Goal: Transaction & Acquisition: Purchase product/service

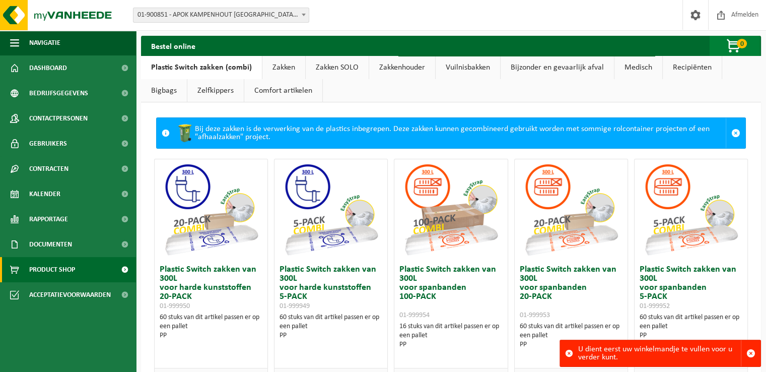
click at [739, 43] on span "0" at bounding box center [742, 44] width 10 height 10
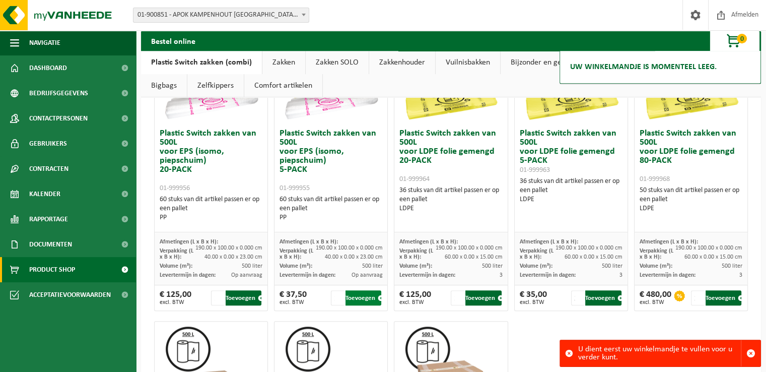
scroll to position [454, 0]
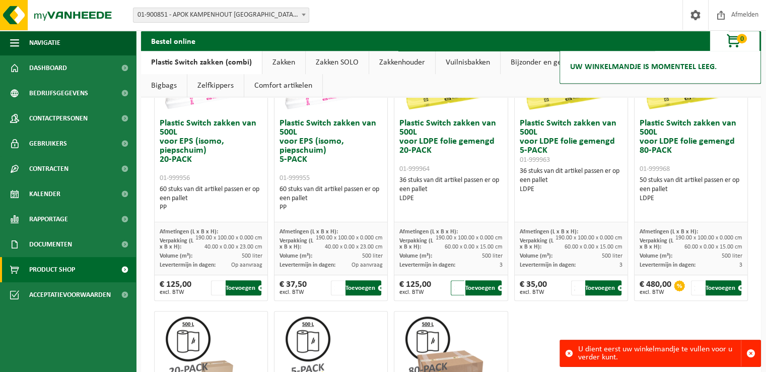
click at [456, 285] on input "2" at bounding box center [458, 287] width 14 height 15
type input "1"
click at [456, 287] on input "1" at bounding box center [458, 287] width 14 height 15
click at [484, 288] on button "Toevoegen" at bounding box center [484, 287] width 36 height 15
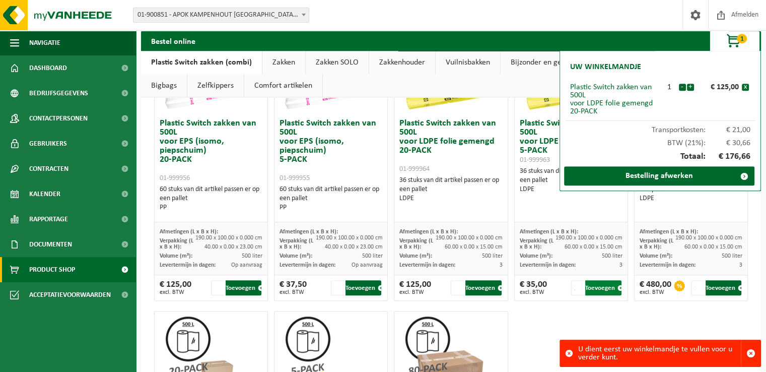
click at [595, 289] on button "Toevoegen" at bounding box center [604, 287] width 36 height 15
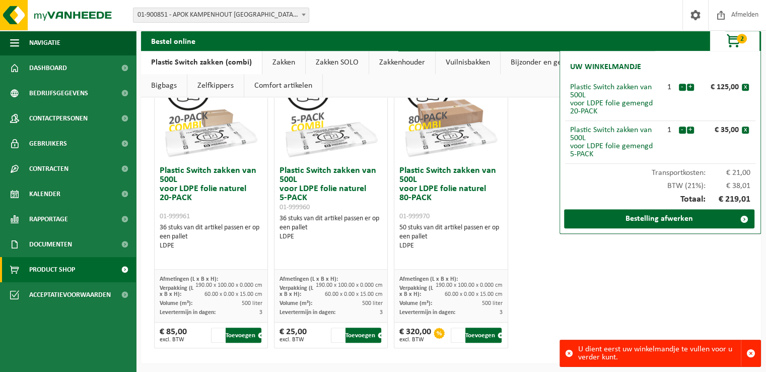
scroll to position [705, 0]
click at [356, 334] on button "Toevoegen" at bounding box center [364, 334] width 36 height 15
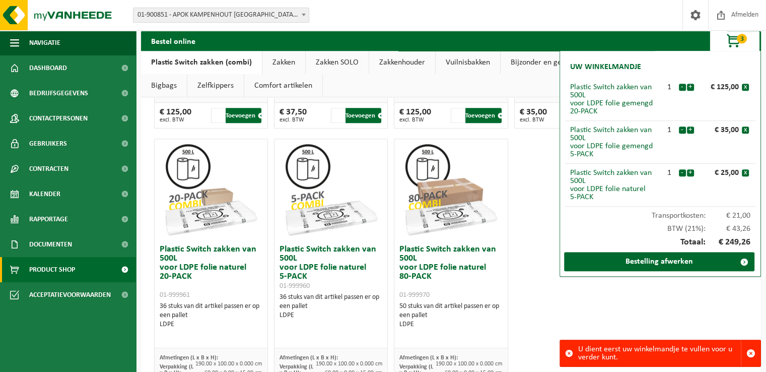
scroll to position [655, 0]
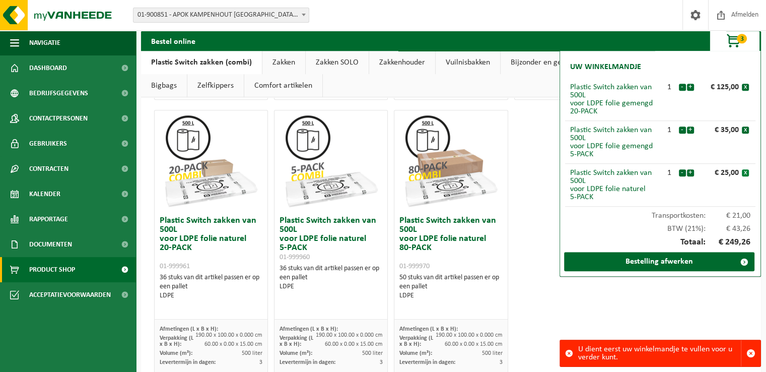
click at [747, 172] on button "x" at bounding box center [745, 172] width 7 height 7
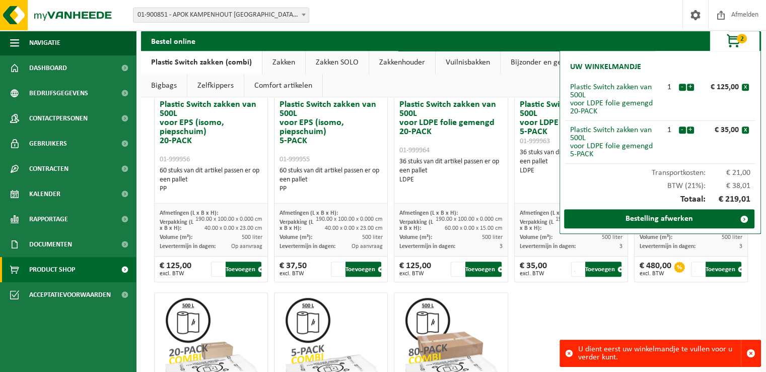
scroll to position [503, 0]
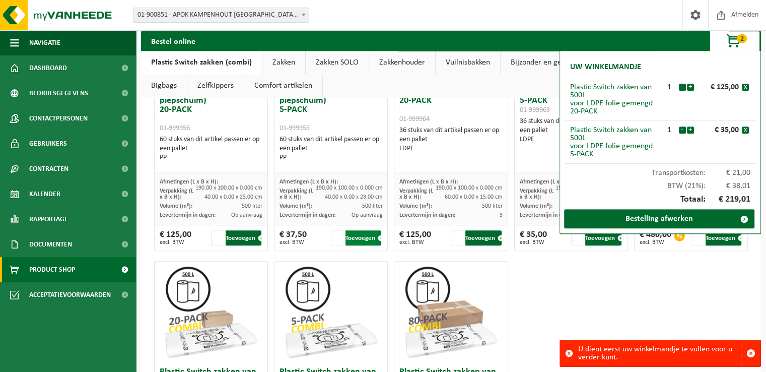
click at [361, 236] on button "Toevoegen" at bounding box center [364, 237] width 36 height 15
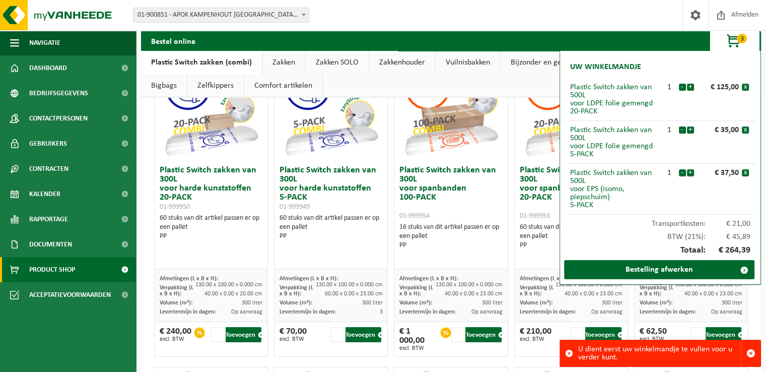
scroll to position [101, 0]
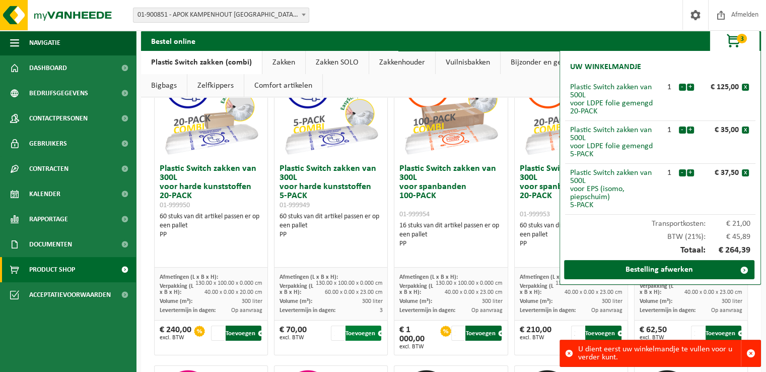
click at [356, 334] on button "Toevoegen" at bounding box center [364, 333] width 36 height 15
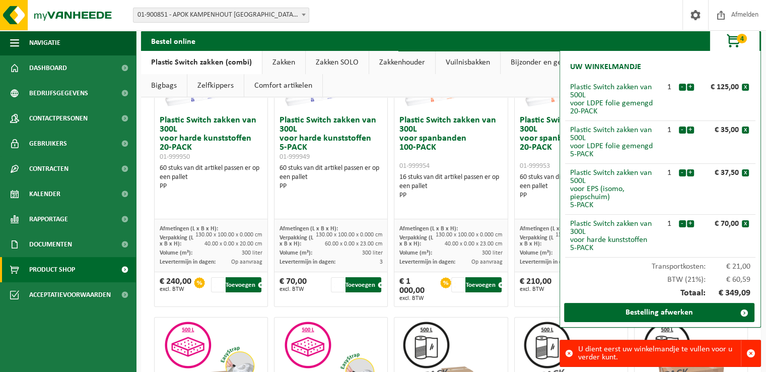
scroll to position [151, 0]
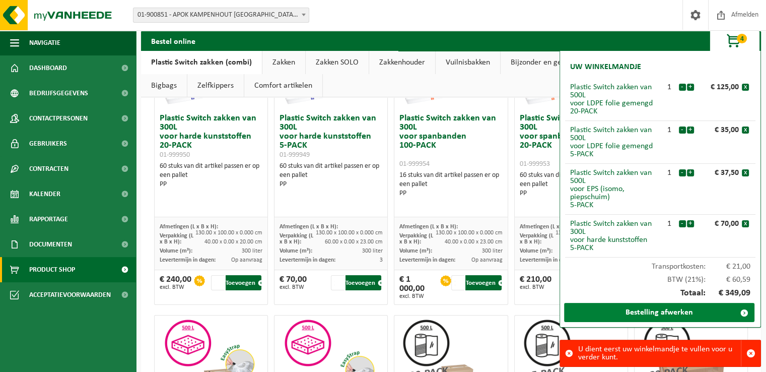
click at [664, 312] on link "Bestelling afwerken" at bounding box center [659, 312] width 190 height 19
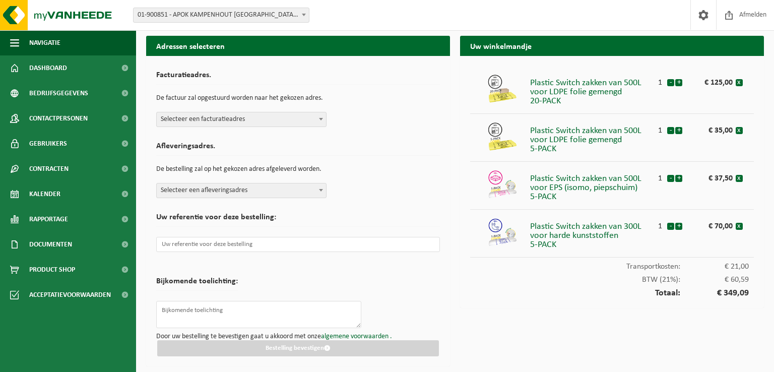
click at [319, 118] on b at bounding box center [321, 119] width 4 height 3
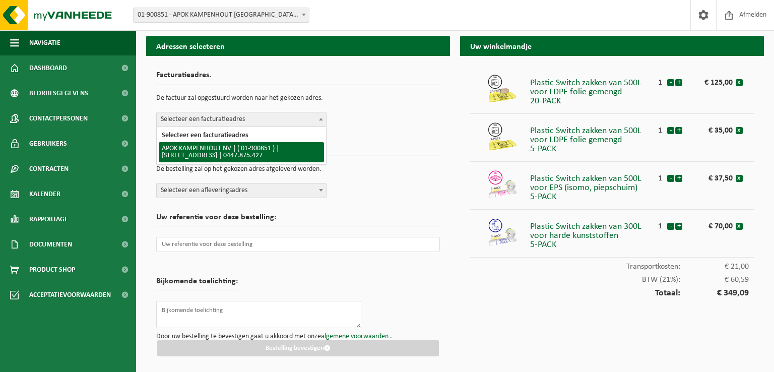
select select "106636"
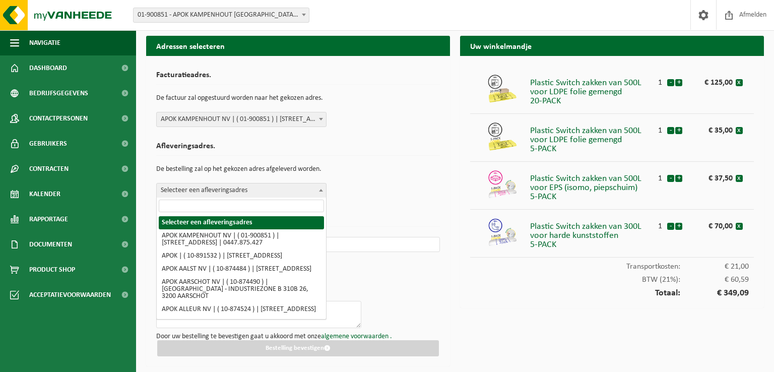
click at [320, 190] on b at bounding box center [321, 190] width 4 height 3
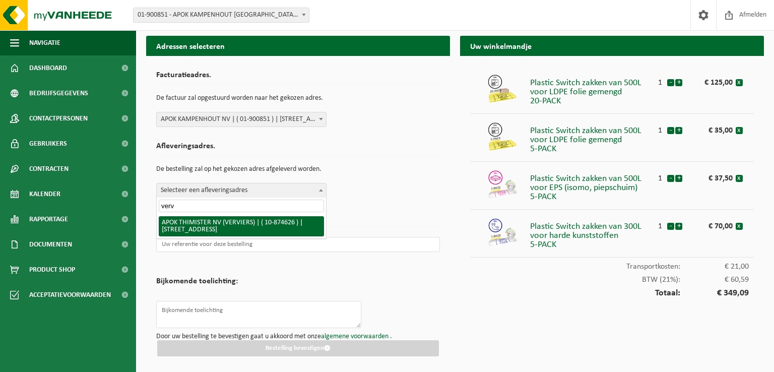
type input "verv"
select select "106736"
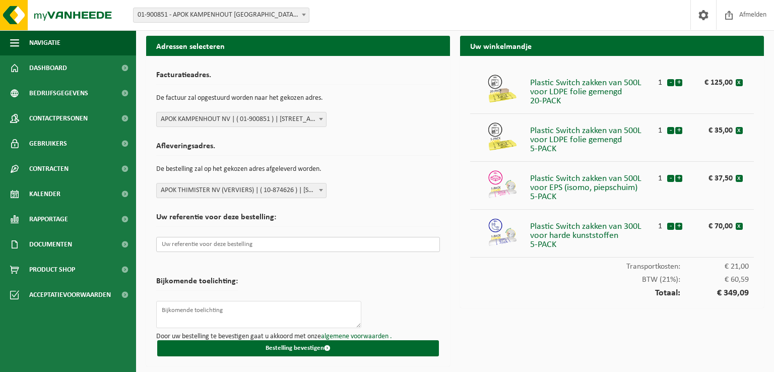
click at [314, 245] on input "text" at bounding box center [298, 244] width 284 height 15
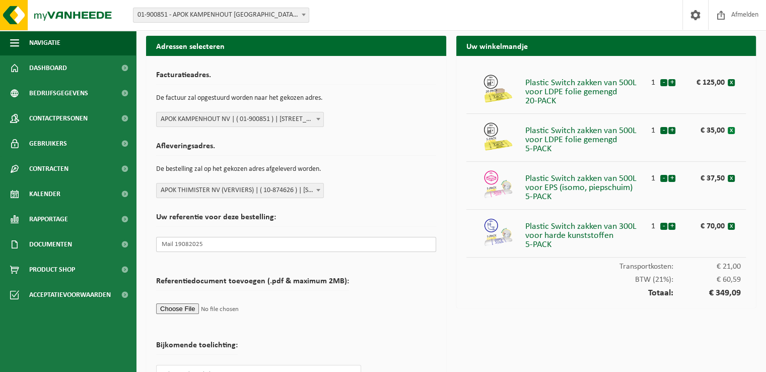
type input "Mail 19082025"
click at [731, 130] on button "x" at bounding box center [731, 130] width 7 height 7
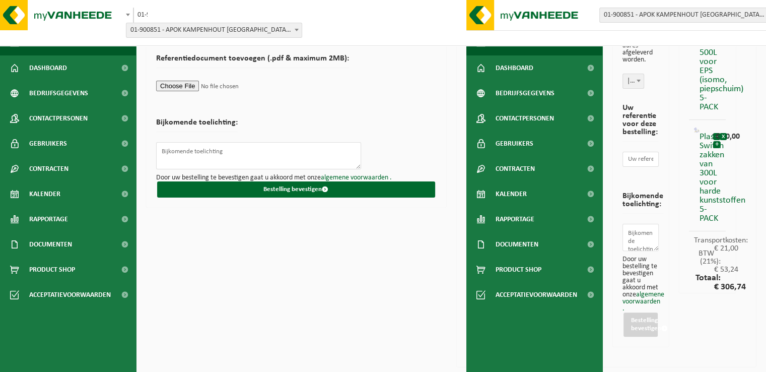
scroll to position [266, 0]
click at [339, 288] on div "Adressen selecteren Facturatieadres. De factuur zal opgestuurd worden naar het …" at bounding box center [296, 77] width 310 height 589
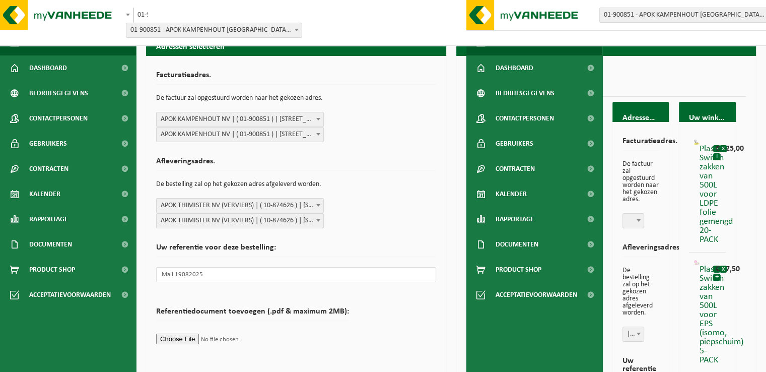
click at [395, 87] on div "Facturatieadres. De factuur zal opgestuurd worden naar het gekozen adres. Selec…" at bounding box center [296, 104] width 280 height 76
click at [548, 50] on button "Navigatie" at bounding box center [535, 42] width 136 height 25
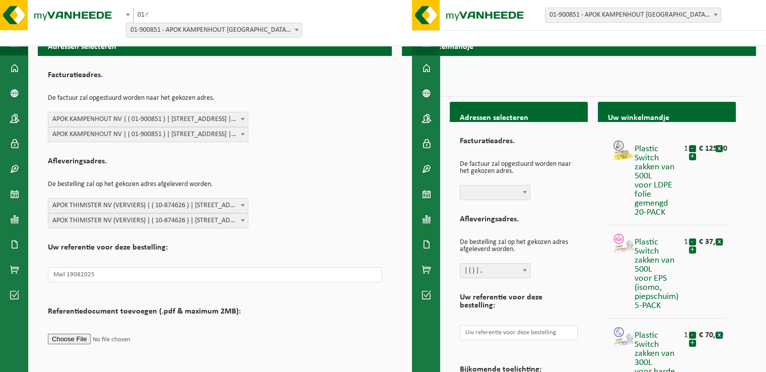
click at [356, 52] on h2 "Adressen selecteren" at bounding box center [215, 46] width 354 height 20
click at [459, 45] on div "Vestiging: 01-900851 - APOK KAMPENHOUT NV - KAMPENHOUT 10-891532 - APOK - KAMPE…" at bounding box center [383, 23] width 766 height 46
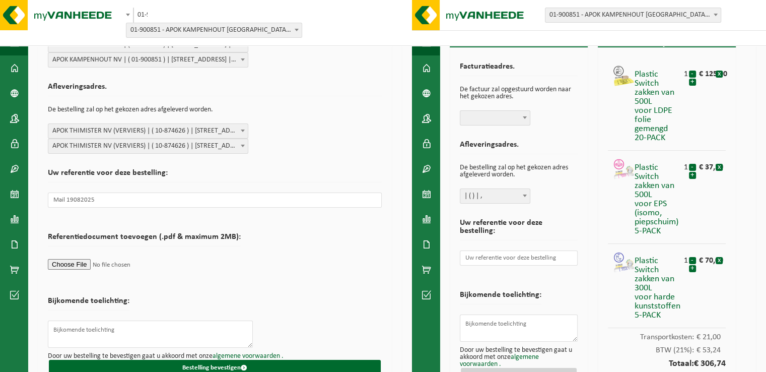
scroll to position [50, 0]
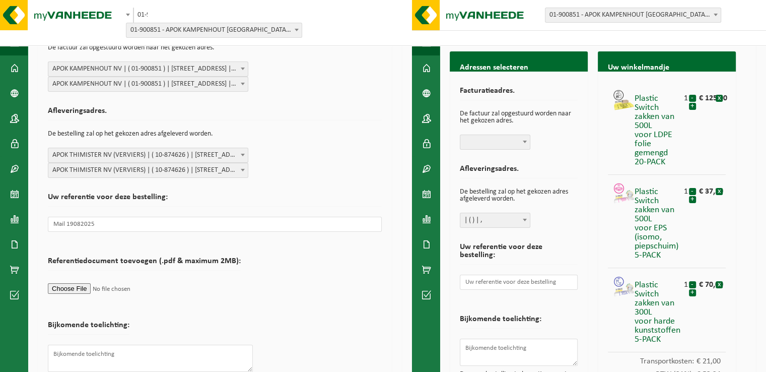
click at [524, 139] on span at bounding box center [525, 141] width 10 height 13
click at [527, 140] on span at bounding box center [525, 141] width 10 height 13
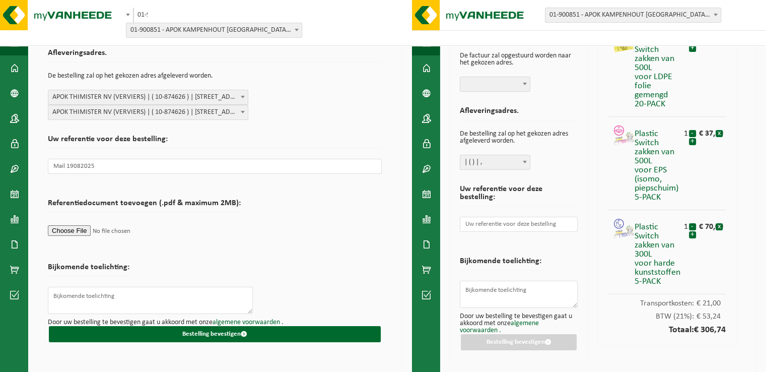
scroll to position [112, 0]
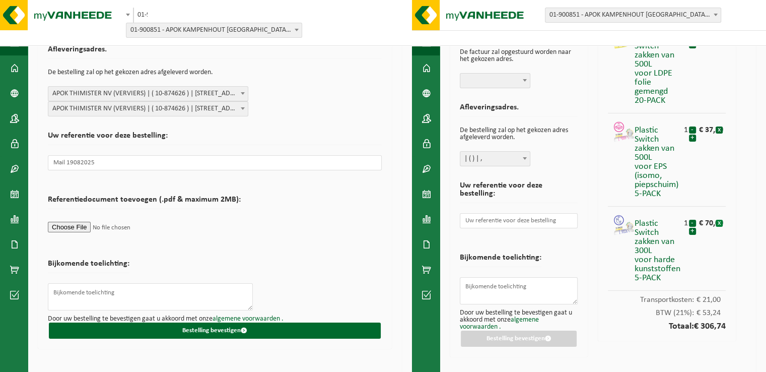
click at [720, 224] on button "x" at bounding box center [719, 223] width 7 height 7
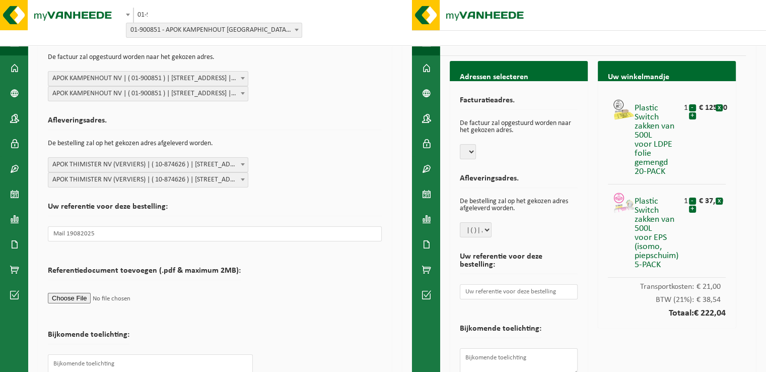
scroll to position [0, 0]
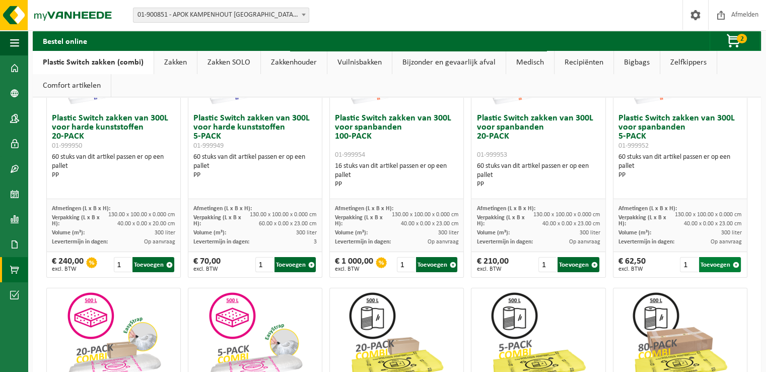
click at [716, 265] on button "Toevoegen" at bounding box center [720, 264] width 42 height 15
click at [734, 39] on span "button" at bounding box center [735, 41] width 50 height 20
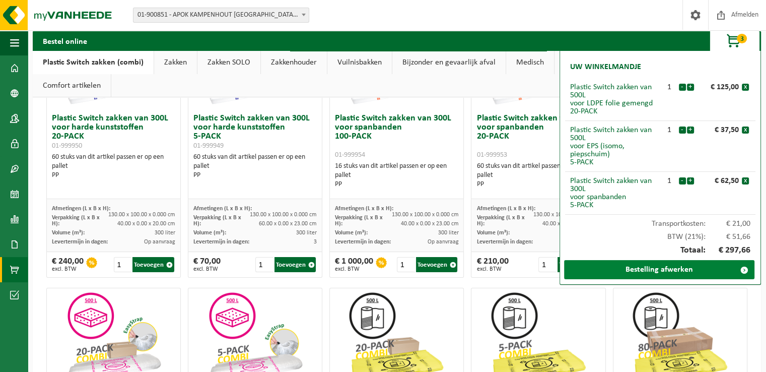
click at [649, 270] on link "Bestelling afwerken" at bounding box center [659, 269] width 190 height 19
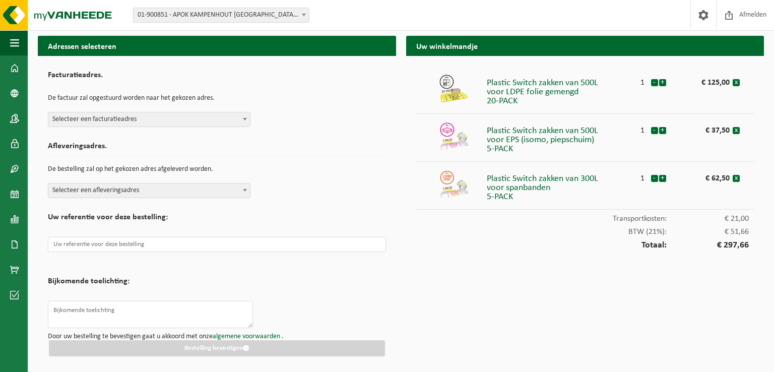
click at [244, 117] on span at bounding box center [245, 118] width 10 height 13
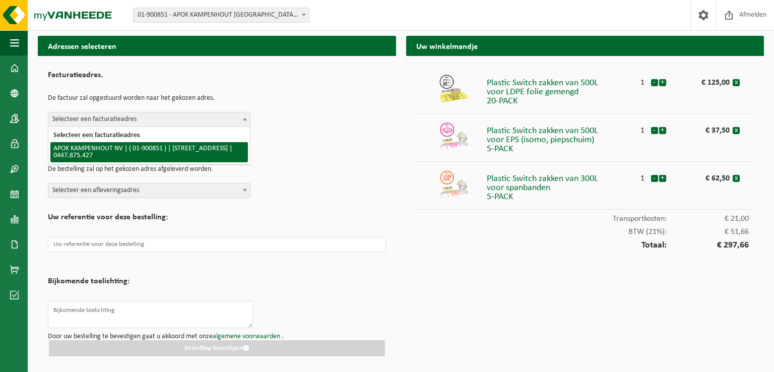
select select "106636"
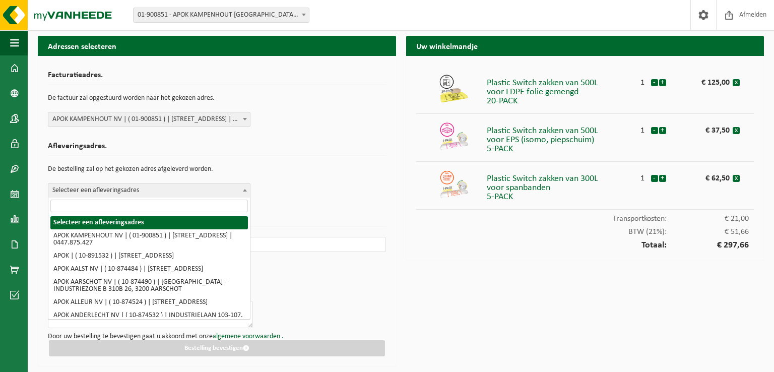
click at [247, 190] on span at bounding box center [245, 189] width 10 height 13
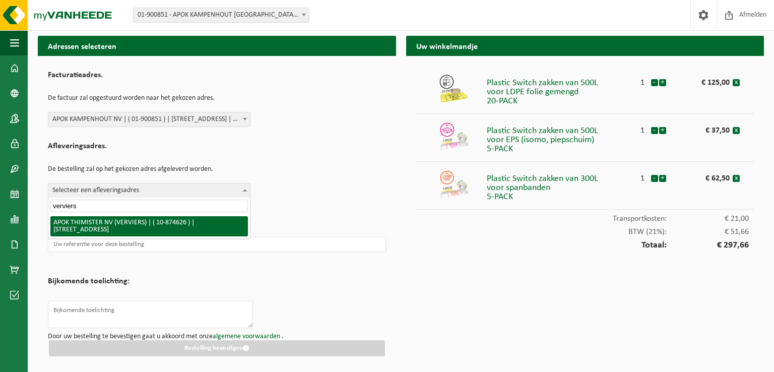
type input "verviers"
select select "106736"
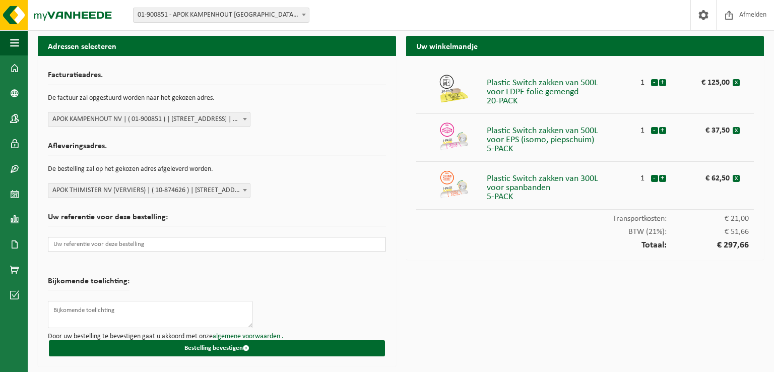
click at [155, 245] on input "text" at bounding box center [217, 244] width 338 height 15
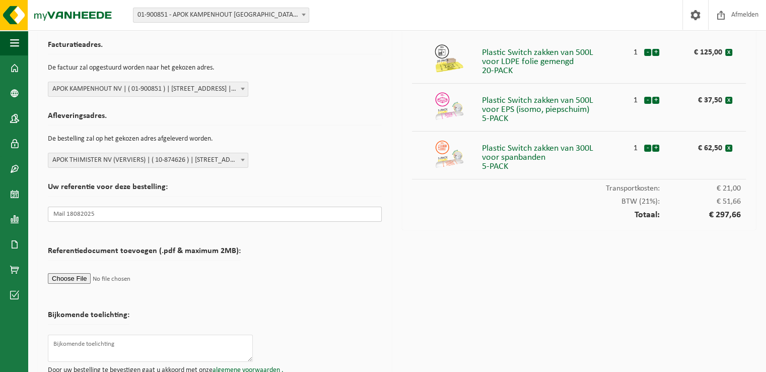
scroll to position [61, 0]
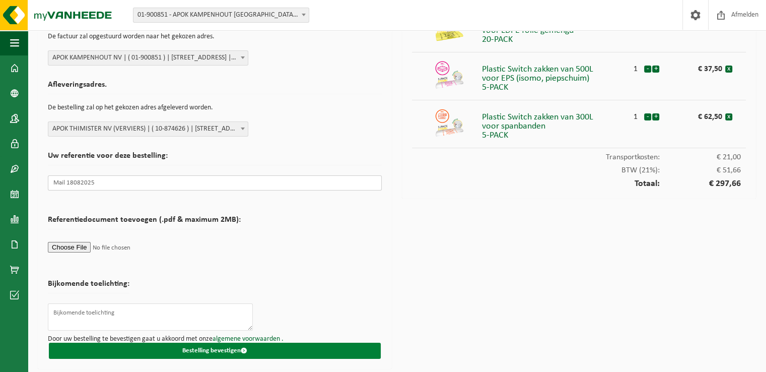
type input "Mail 18082025"
click at [204, 349] on button "Bestelling bevestigen" at bounding box center [215, 351] width 332 height 16
